Goal: Information Seeking & Learning: Find contact information

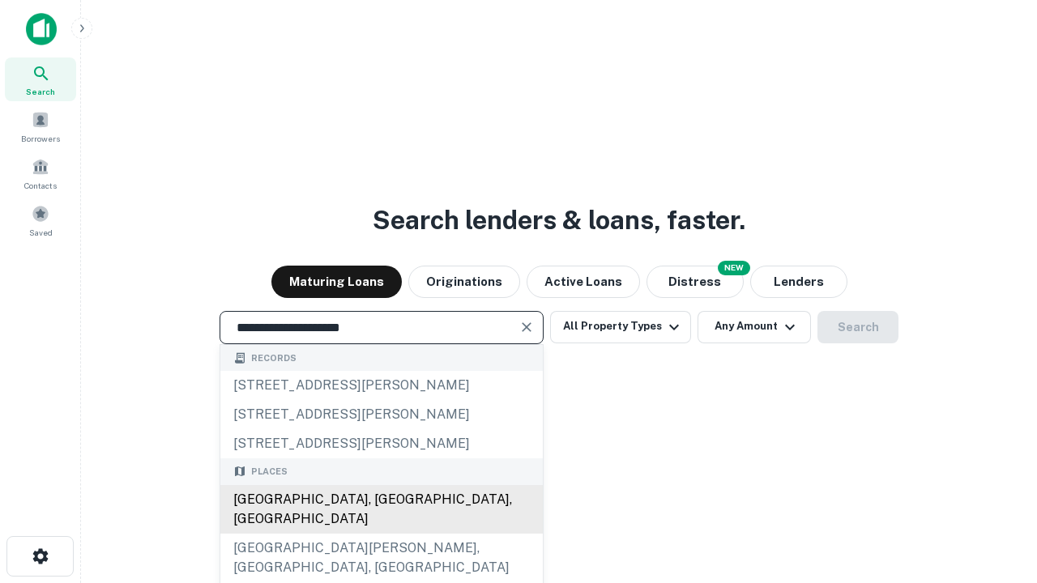
click at [381, 534] on div "[GEOGRAPHIC_DATA], [GEOGRAPHIC_DATA], [GEOGRAPHIC_DATA]" at bounding box center [381, 509] width 322 height 49
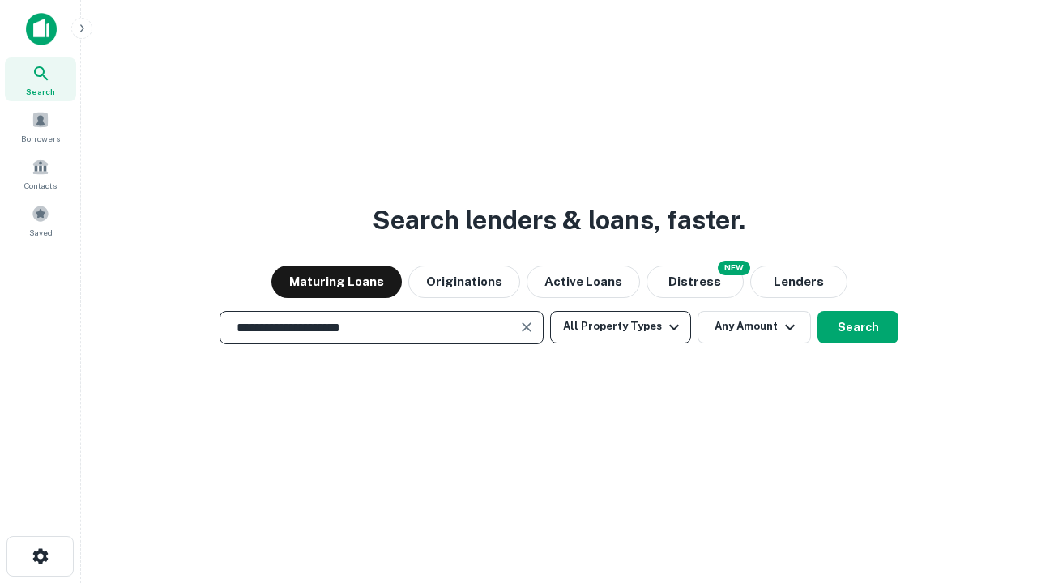
type input "**********"
click at [620, 326] on button "All Property Types" at bounding box center [620, 327] width 141 height 32
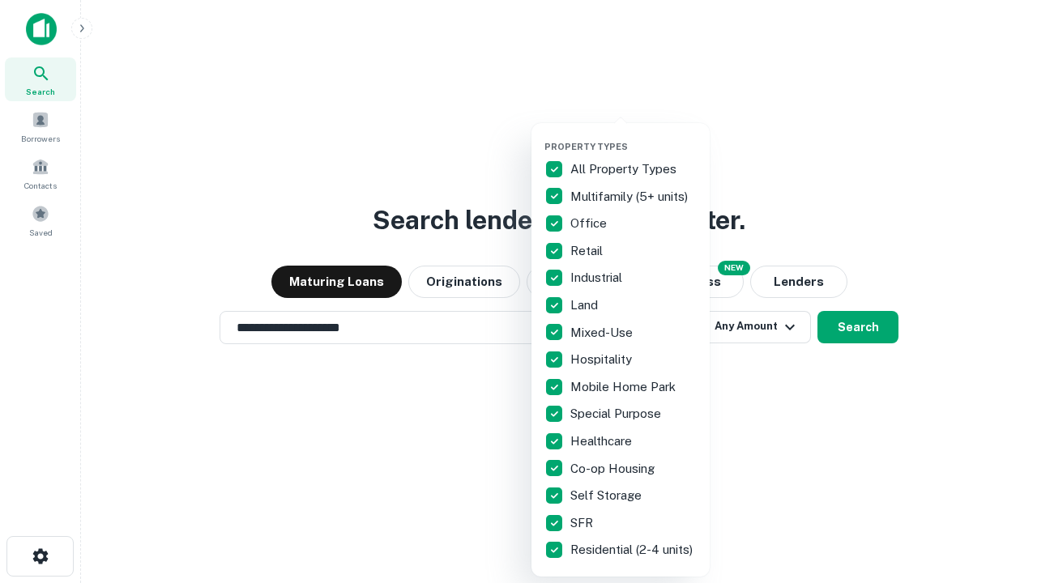
click at [633, 136] on button "button" at bounding box center [633, 136] width 178 height 1
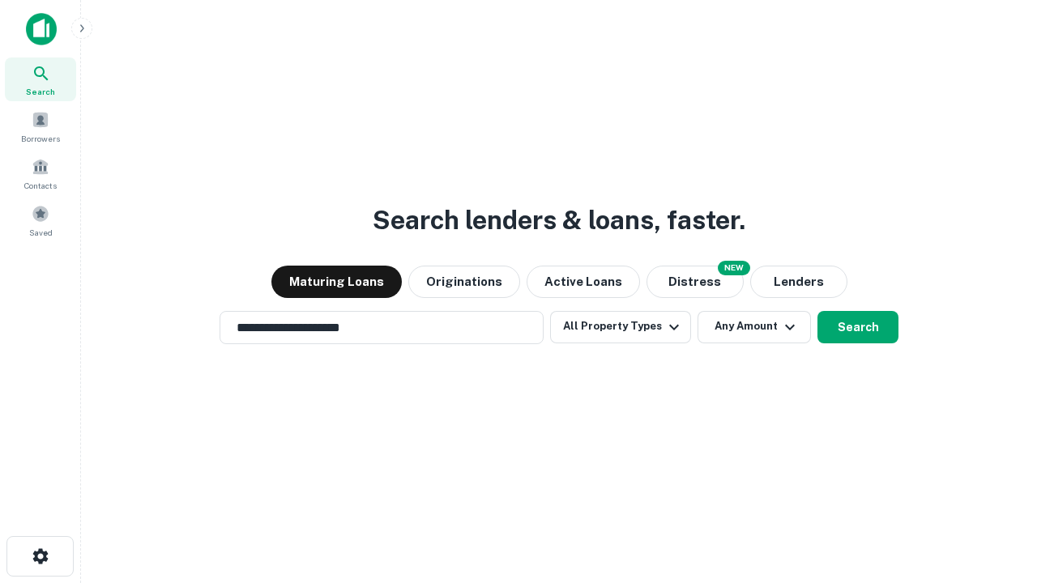
scroll to position [10, 195]
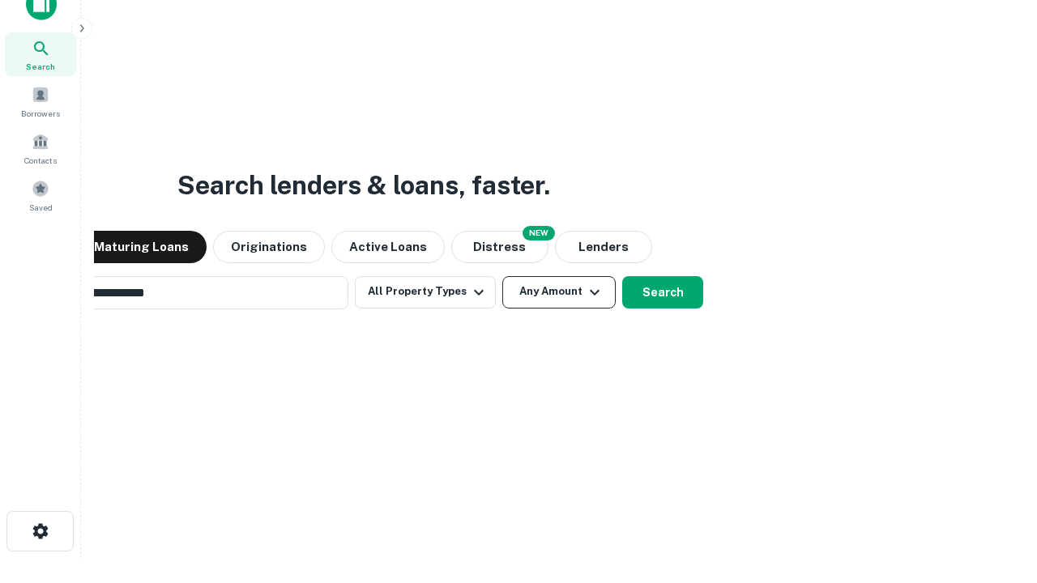
click at [502, 276] on button "Any Amount" at bounding box center [558, 292] width 113 height 32
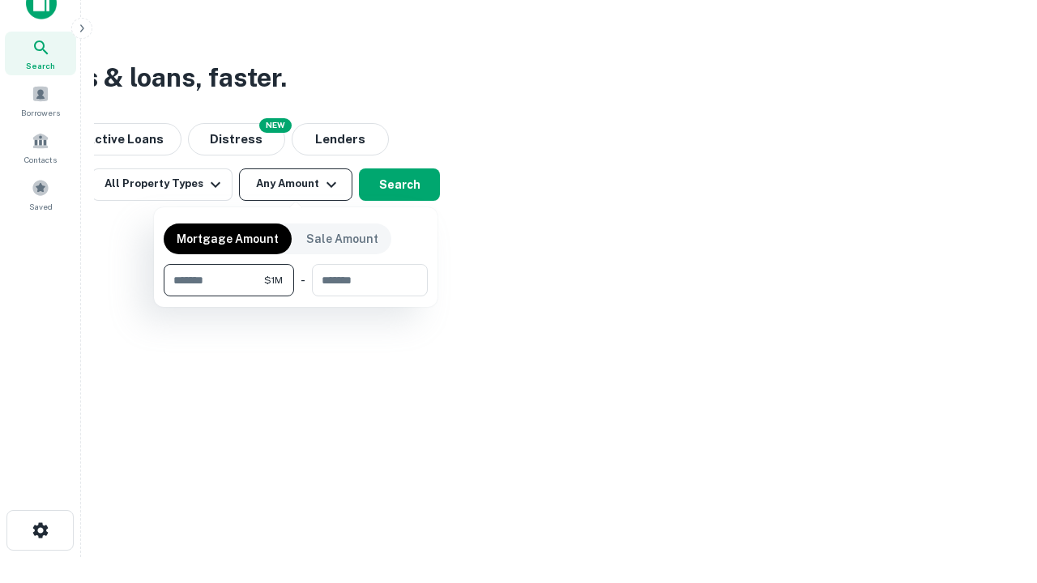
type input "*******"
click at [296, 296] on button "button" at bounding box center [296, 296] width 264 height 1
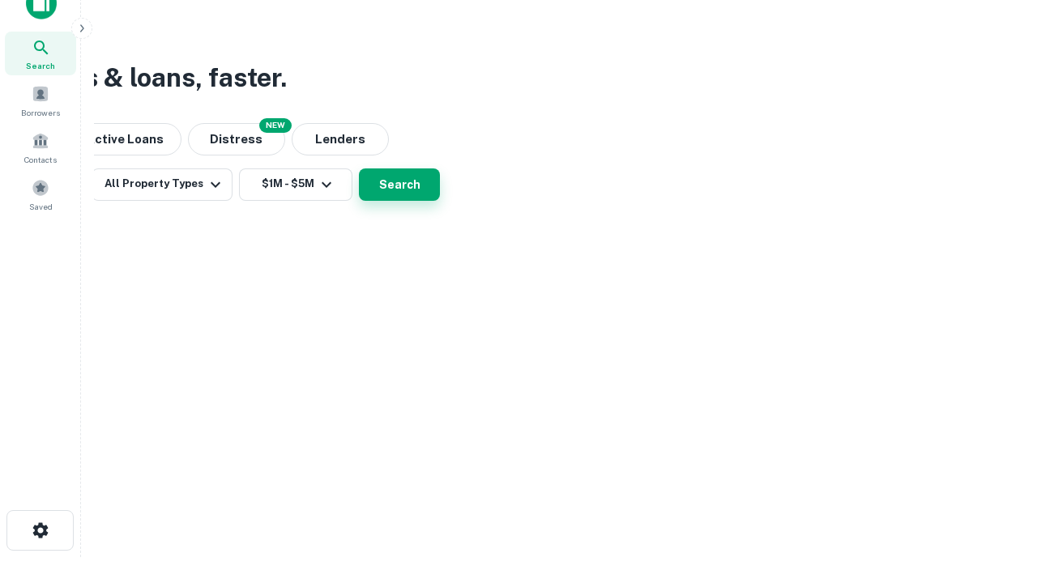
click at [440, 201] on button "Search" at bounding box center [399, 184] width 81 height 32
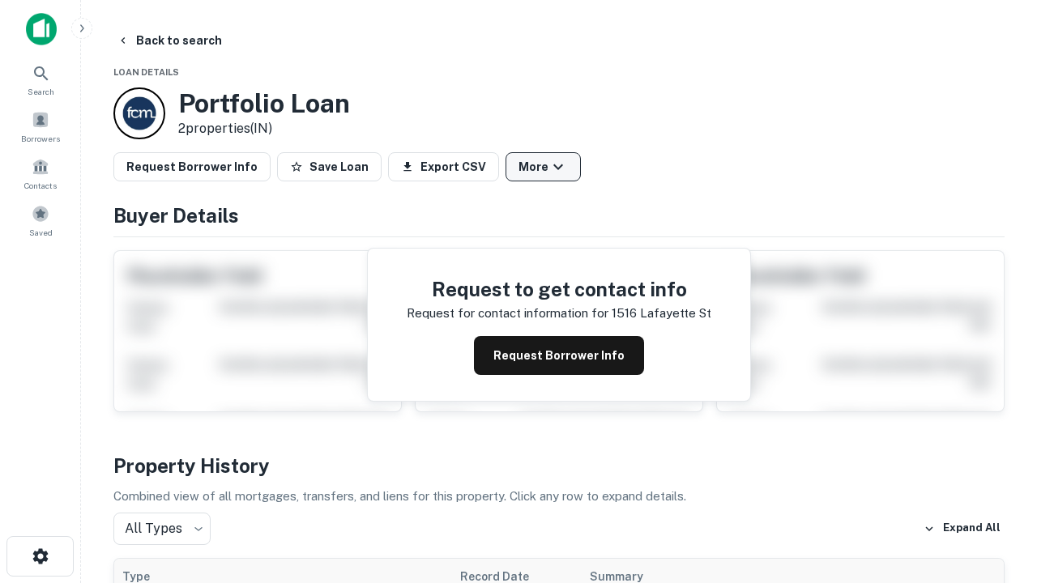
click at [543, 167] on button "More" at bounding box center [542, 166] width 75 height 29
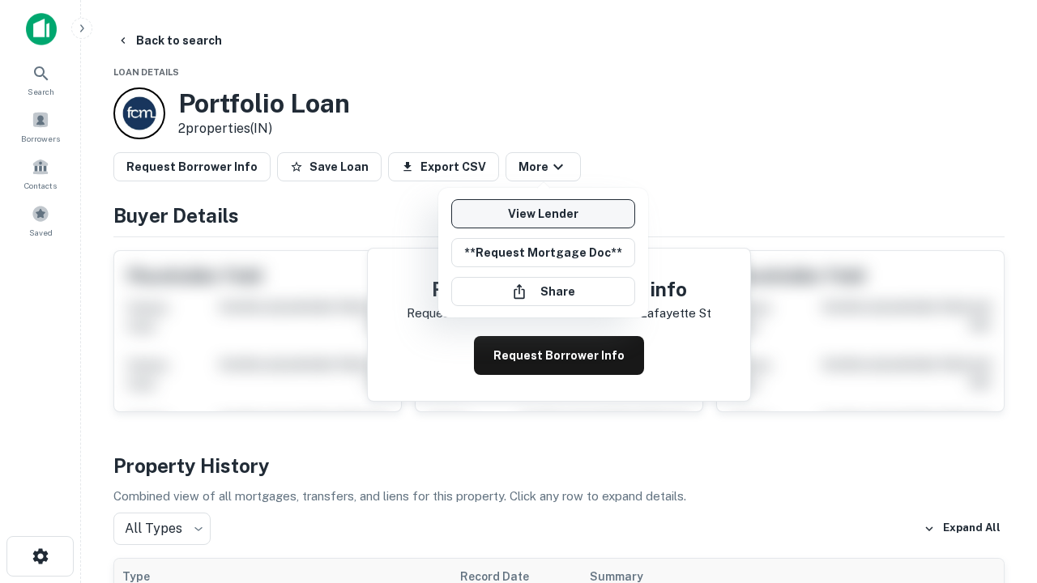
click at [543, 214] on link "View Lender" at bounding box center [543, 213] width 184 height 29
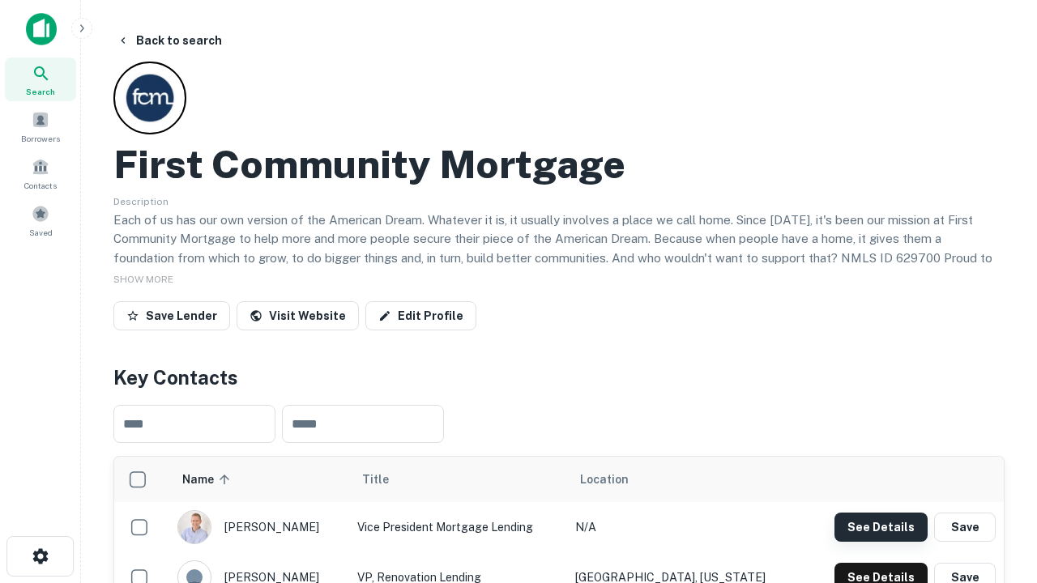
click at [880, 526] on button "See Details" at bounding box center [880, 527] width 93 height 29
click at [40, 556] on icon "button" at bounding box center [40, 556] width 19 height 19
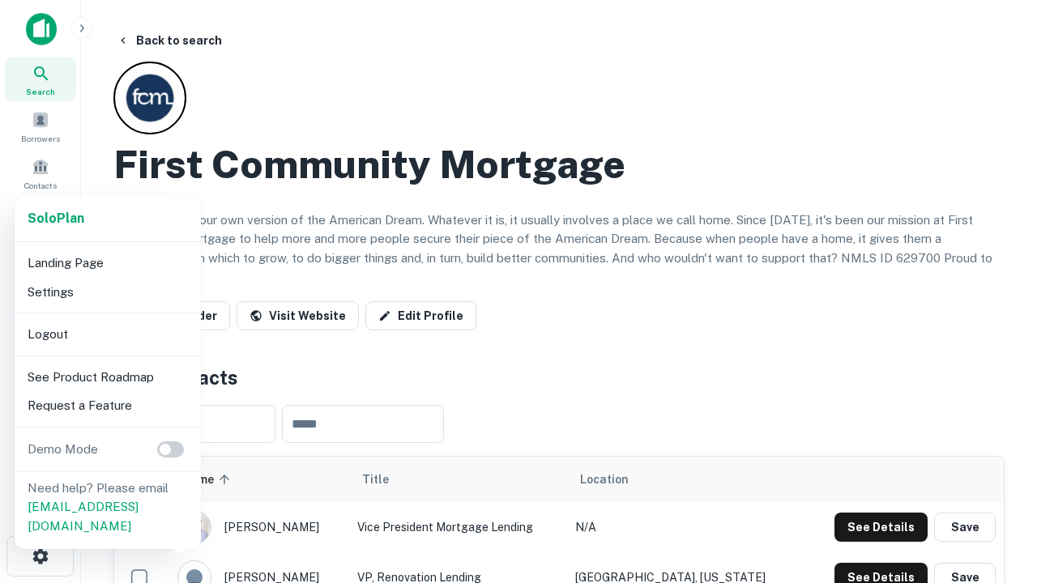
click at [107, 334] on li "Logout" at bounding box center [107, 334] width 173 height 29
